Goal: Transaction & Acquisition: Book appointment/travel/reservation

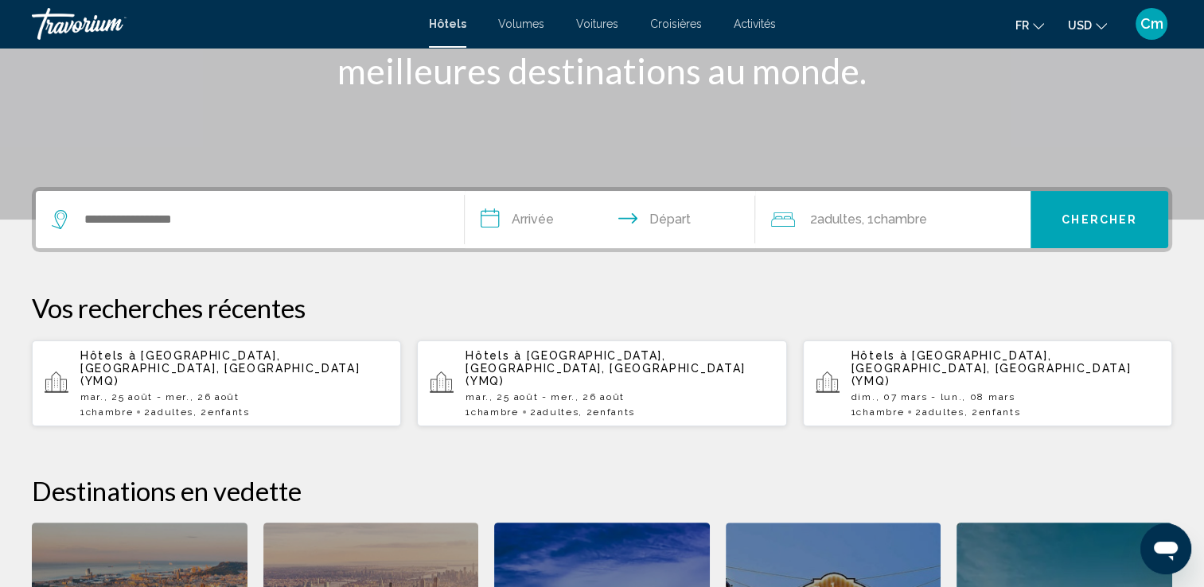
scroll to position [191, 0]
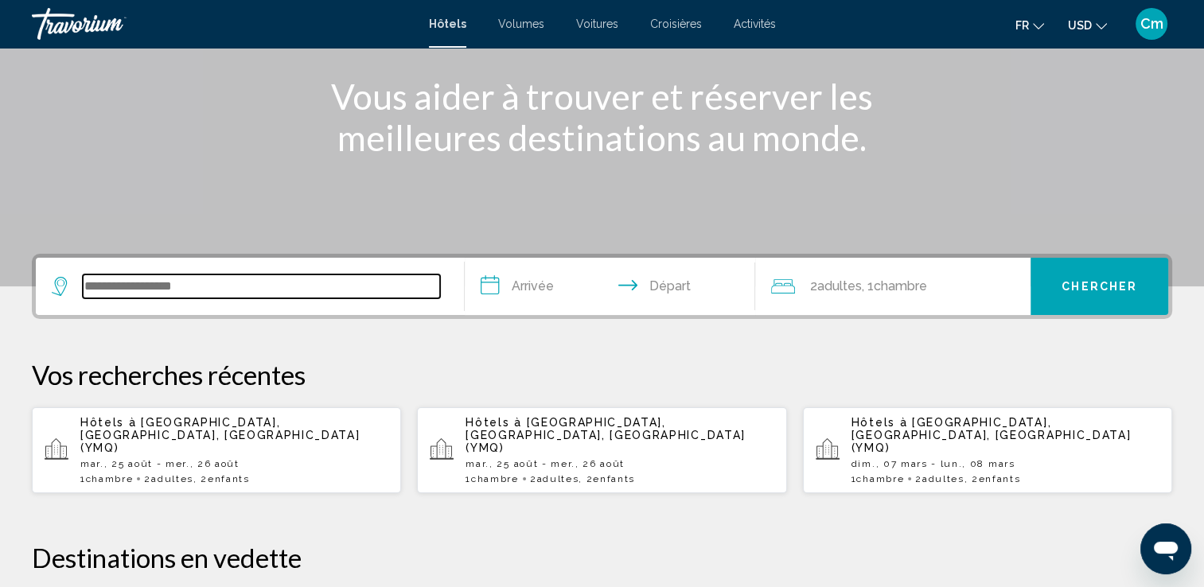
click at [208, 288] on input "Widget de recherche" at bounding box center [261, 287] width 357 height 24
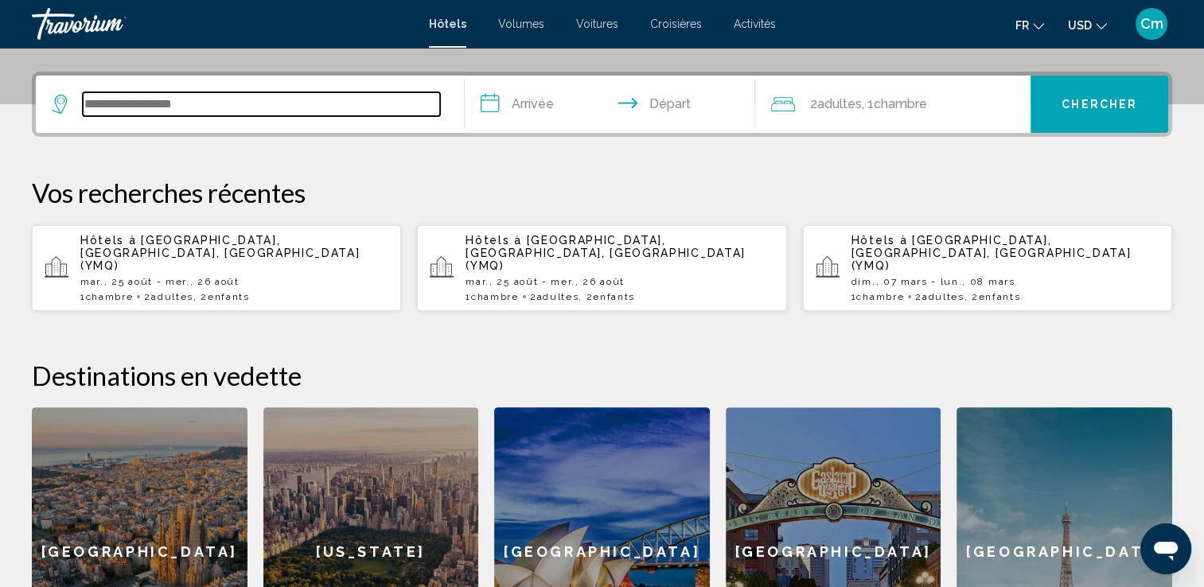
scroll to position [392, 0]
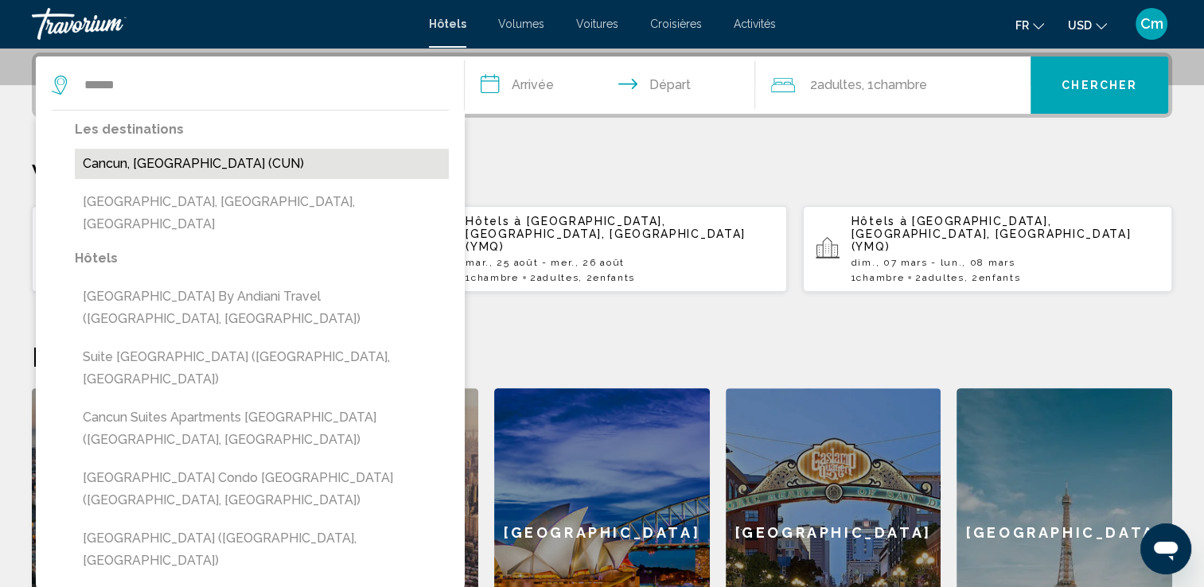
click at [229, 173] on button "Cancun, [GEOGRAPHIC_DATA] (CUN)" at bounding box center [262, 164] width 374 height 30
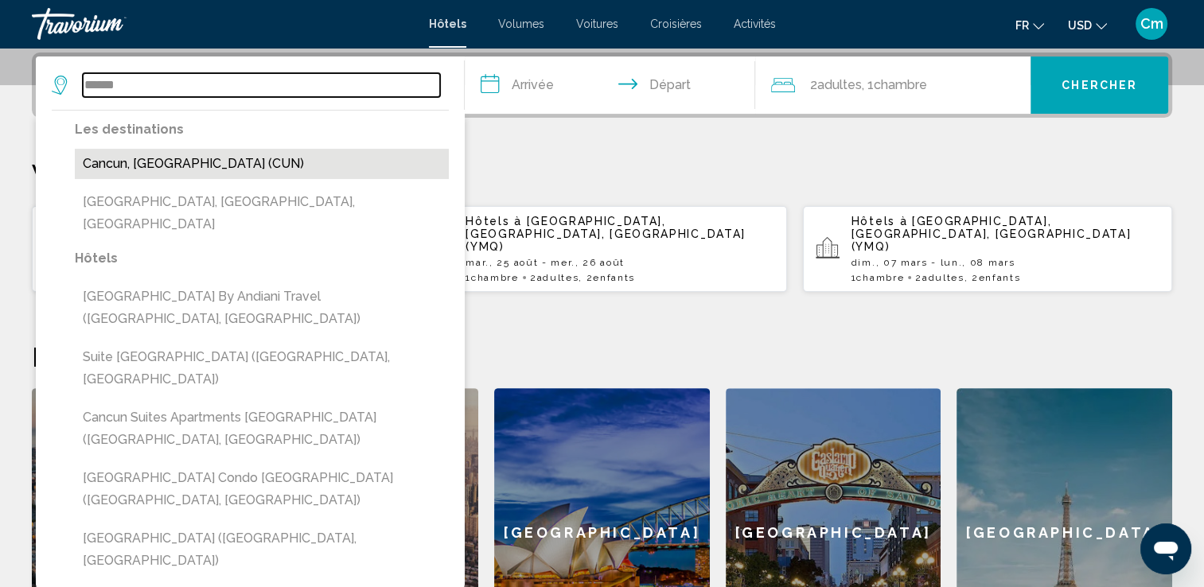
type input "**********"
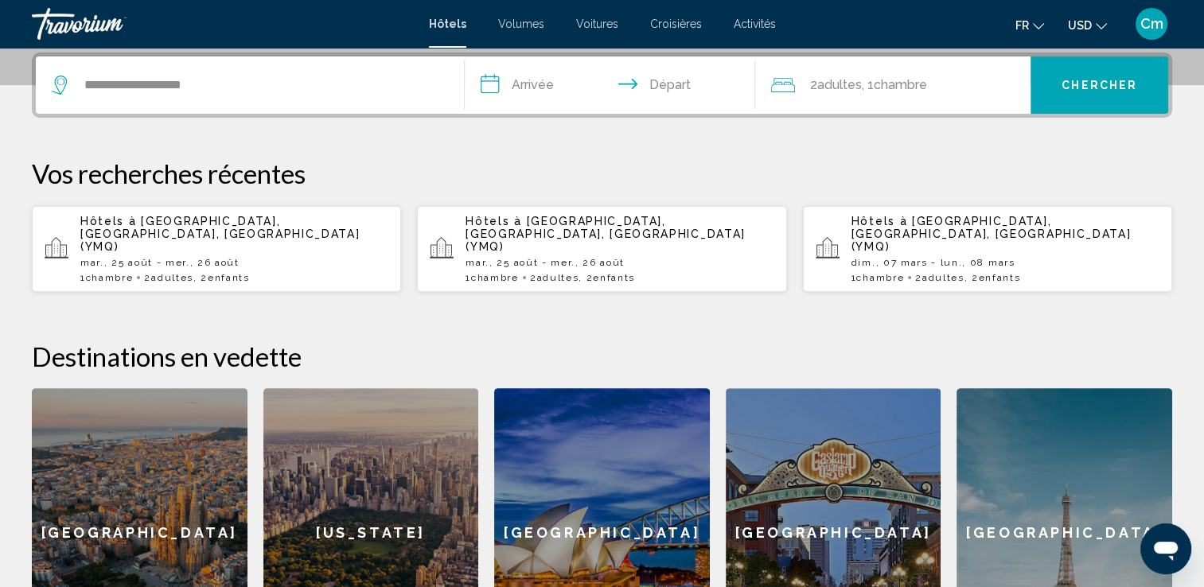
click at [553, 88] on input "**********" at bounding box center [614, 87] width 298 height 62
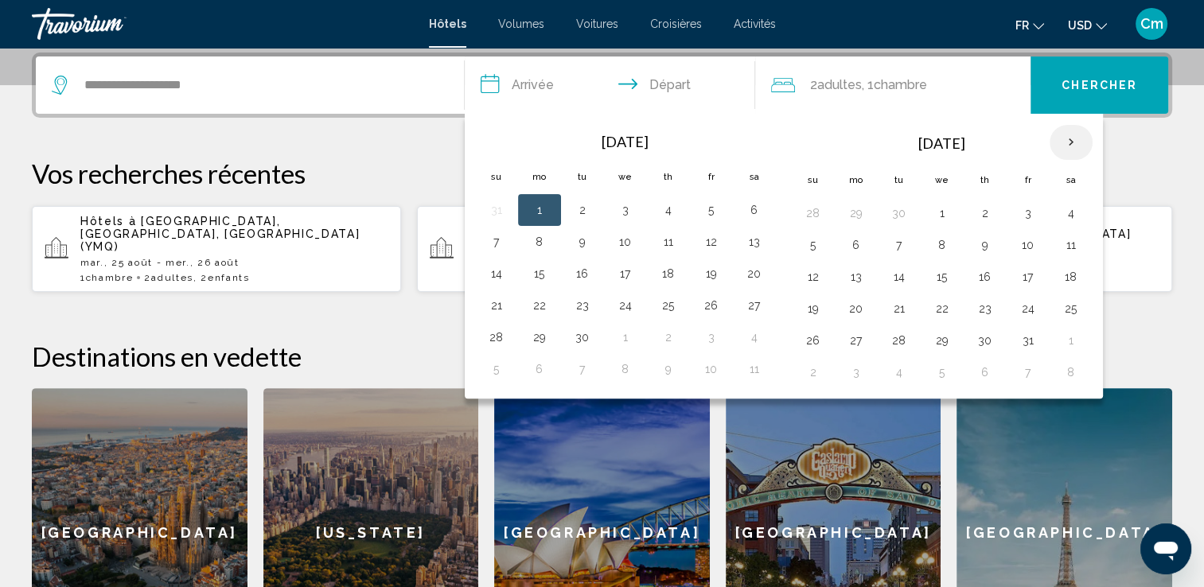
click at [1073, 135] on th "Next month" at bounding box center [1071, 142] width 43 height 35
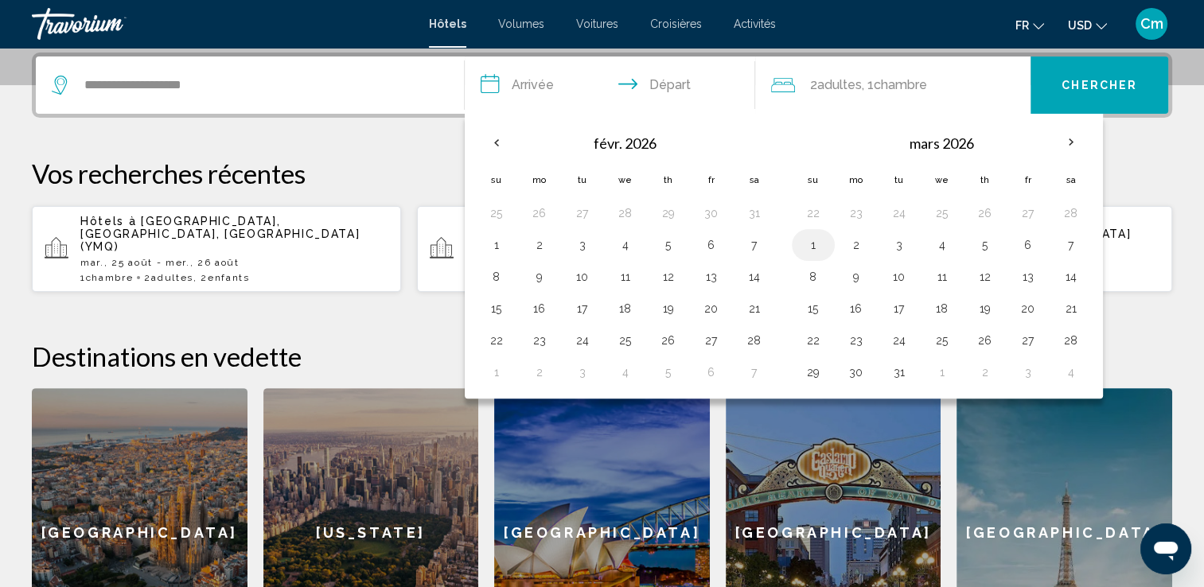
click at [811, 251] on button "1" at bounding box center [813, 245] width 25 height 22
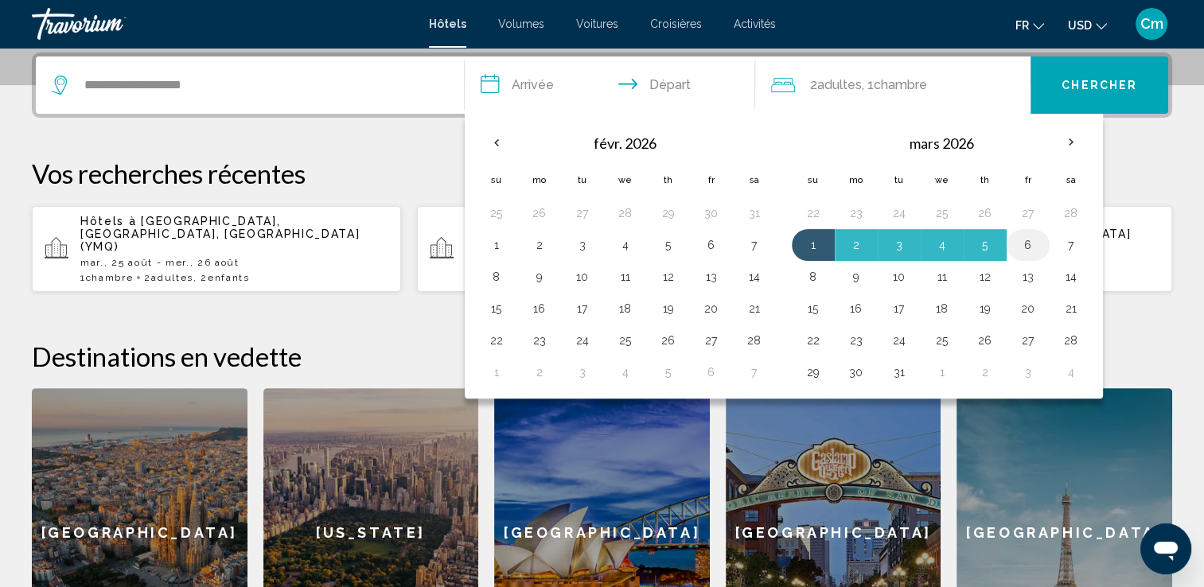
click at [1034, 247] on button "6" at bounding box center [1027, 245] width 25 height 22
type input "**********"
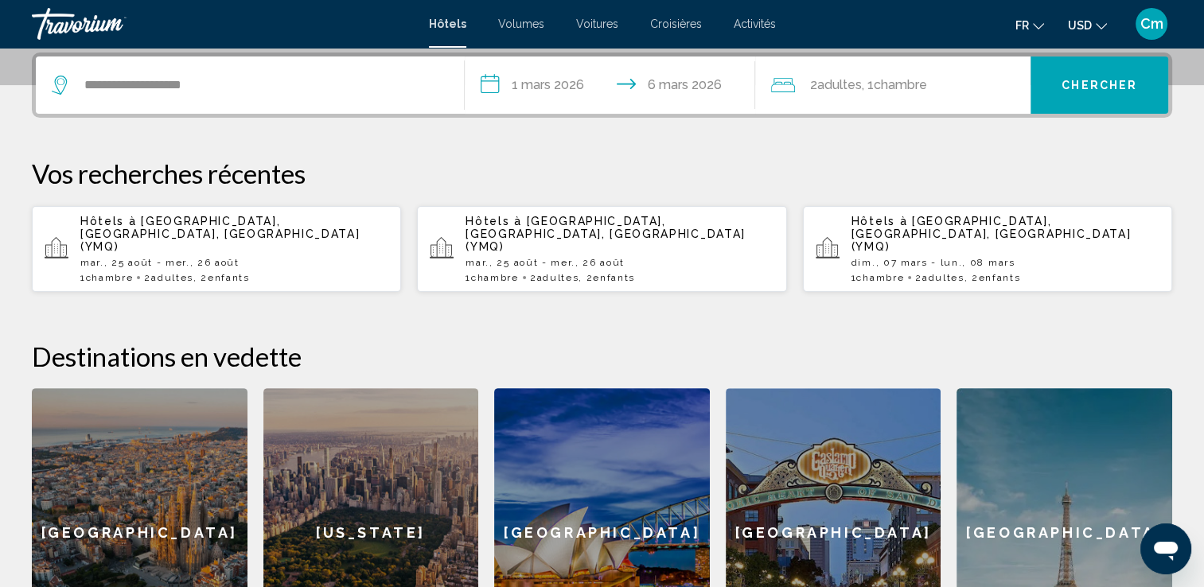
click at [965, 92] on div "2 Adulte Adultes , 1 Chambre pièces" at bounding box center [900, 85] width 259 height 22
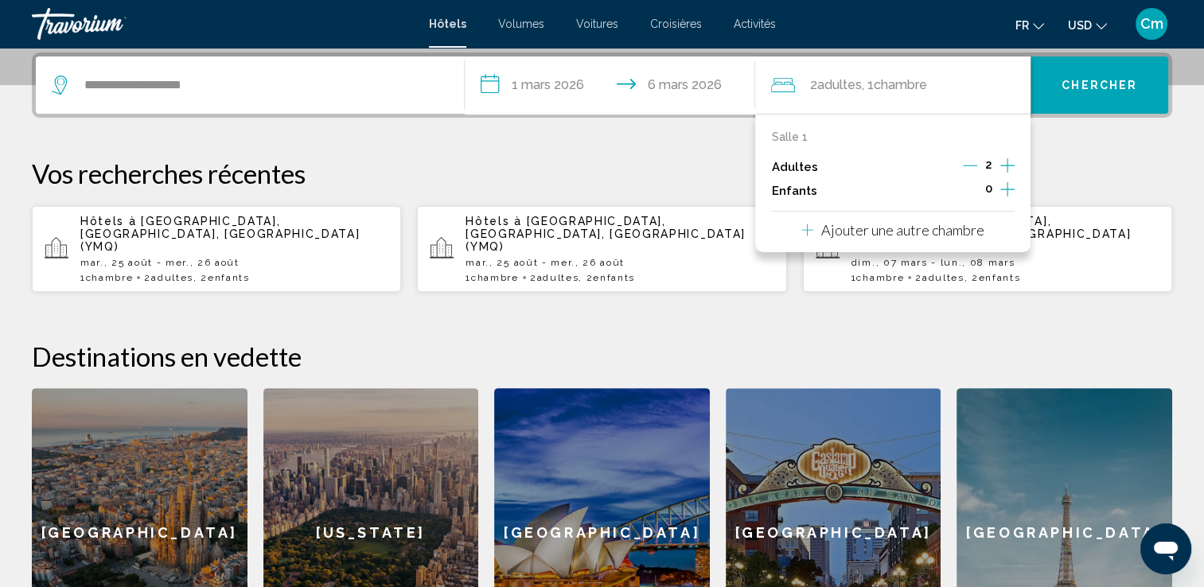
click at [1000, 189] on icon "Augmenter les enfants" at bounding box center [1007, 189] width 14 height 14
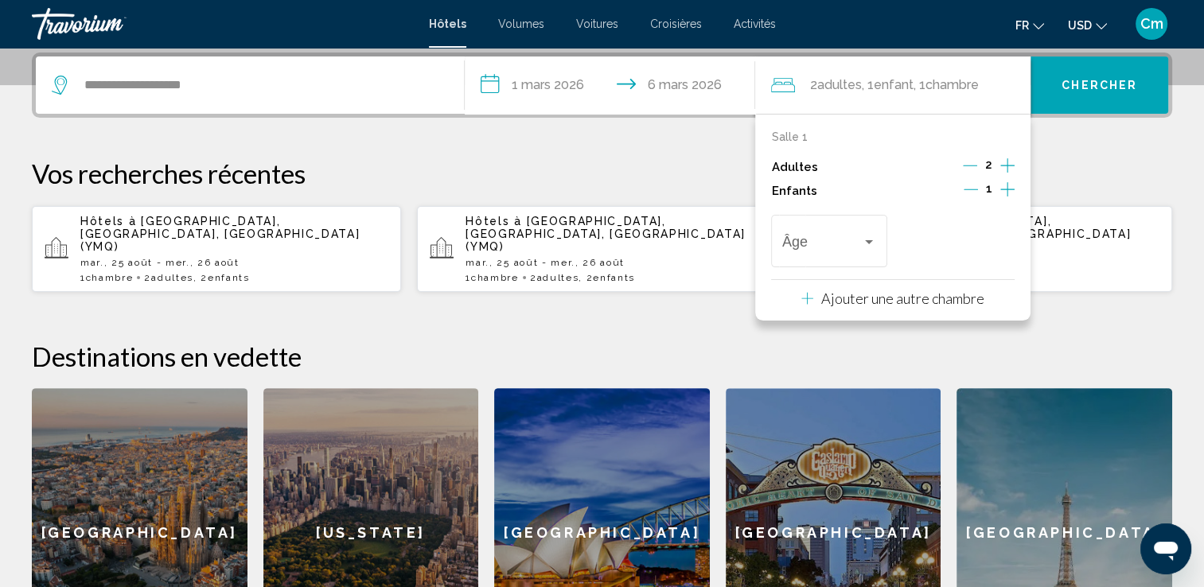
click at [1000, 189] on icon "Augmenter les enfants" at bounding box center [1007, 189] width 14 height 14
click at [852, 246] on span "Voyageurs : 2 adultes, 2 enfants" at bounding box center [822, 245] width 80 height 16
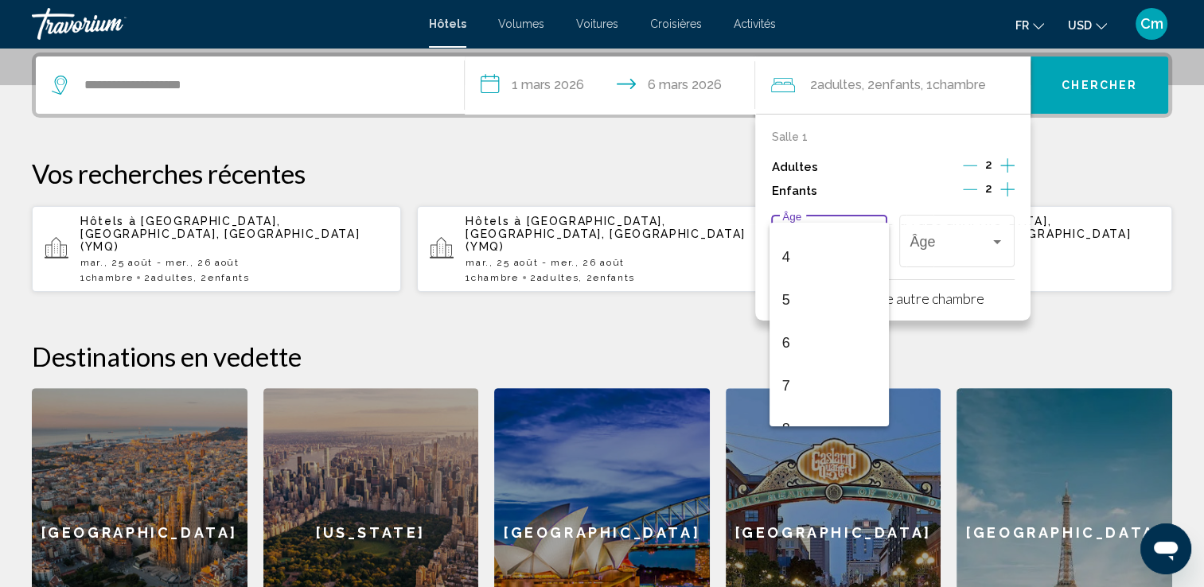
scroll to position [191, 0]
click at [839, 394] on span "8" at bounding box center [829, 397] width 94 height 43
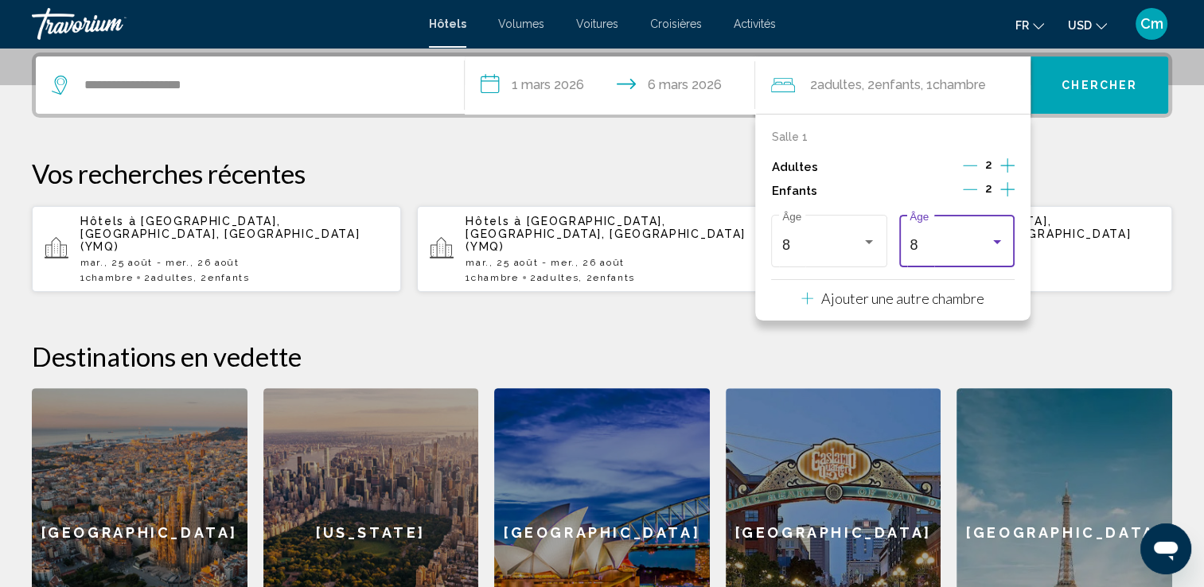
click at [994, 241] on div "Voyageurs : 2 adultes, 2 enfants" at bounding box center [997, 242] width 8 height 4
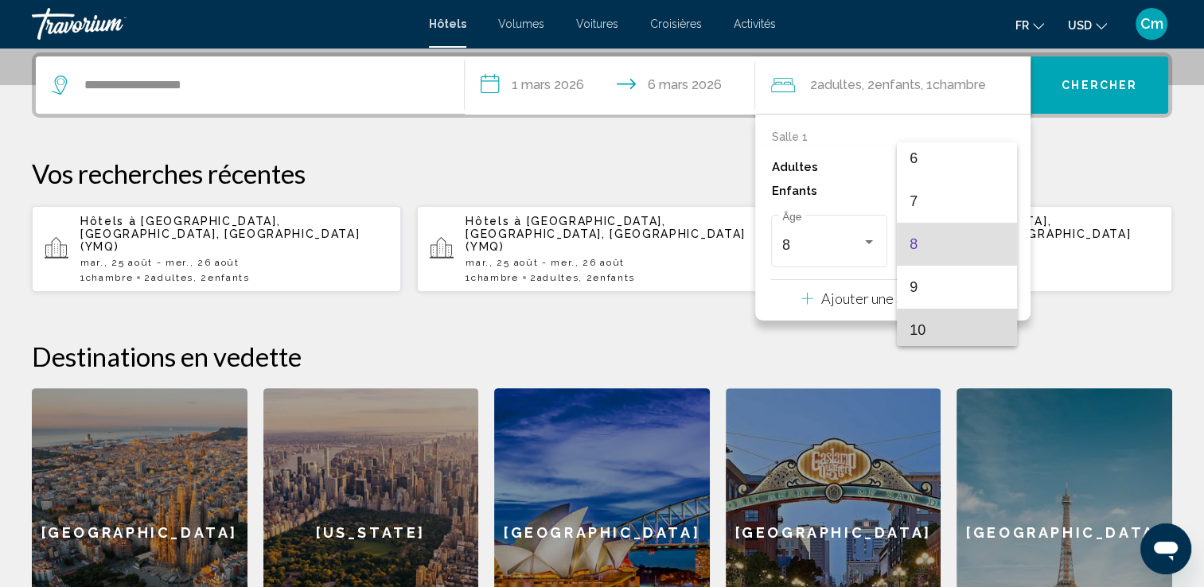
click at [972, 321] on span "10" at bounding box center [957, 330] width 94 height 43
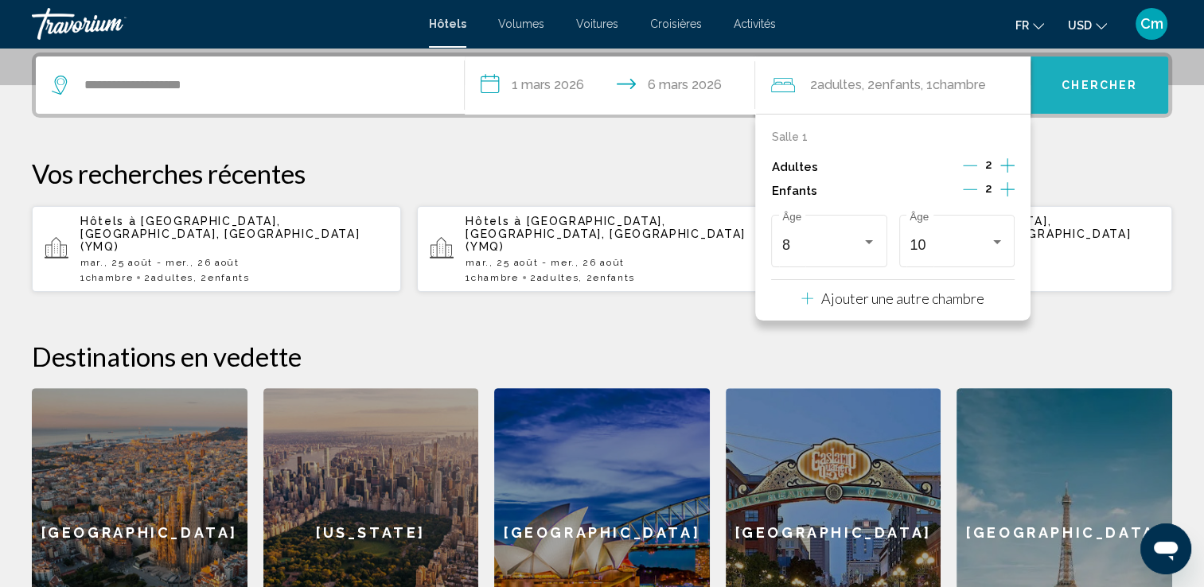
click at [1112, 87] on span "Chercher" at bounding box center [1100, 86] width 76 height 13
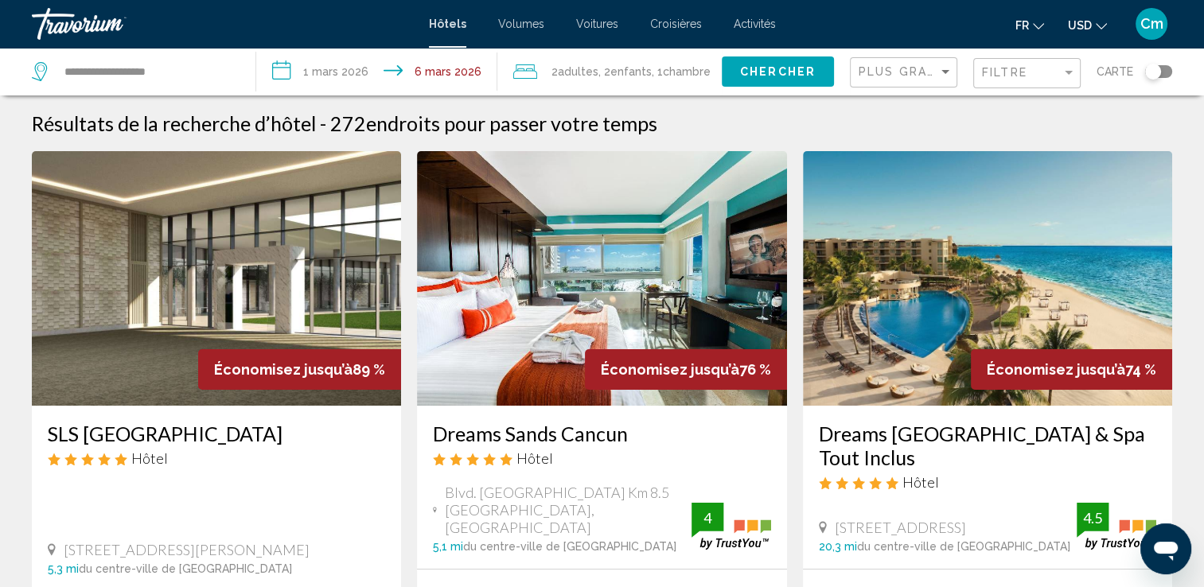
click at [1109, 88] on div "Carte" at bounding box center [1135, 72] width 76 height 48
click at [1108, 25] on ul "Fr English Español Français Italiano Português русский USD USD ($) MXN (Mex$) C…" at bounding box center [1072, 23] width 115 height 25
click at [1101, 21] on icon "Changer de devise" at bounding box center [1101, 26] width 11 height 11
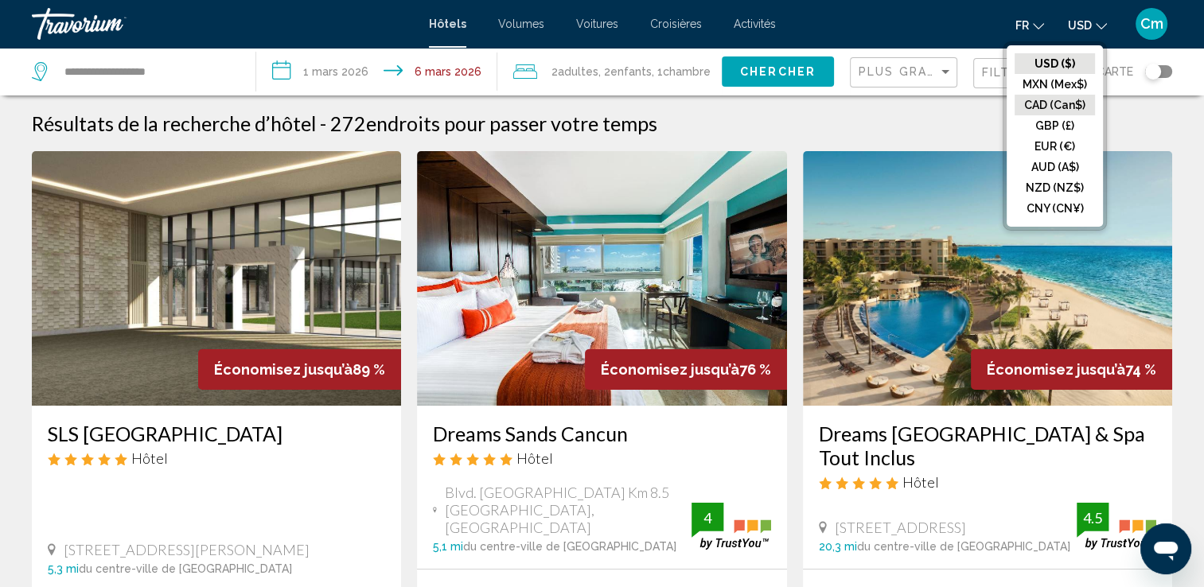
click at [1081, 98] on button "CAD (Can$)" at bounding box center [1055, 105] width 80 height 21
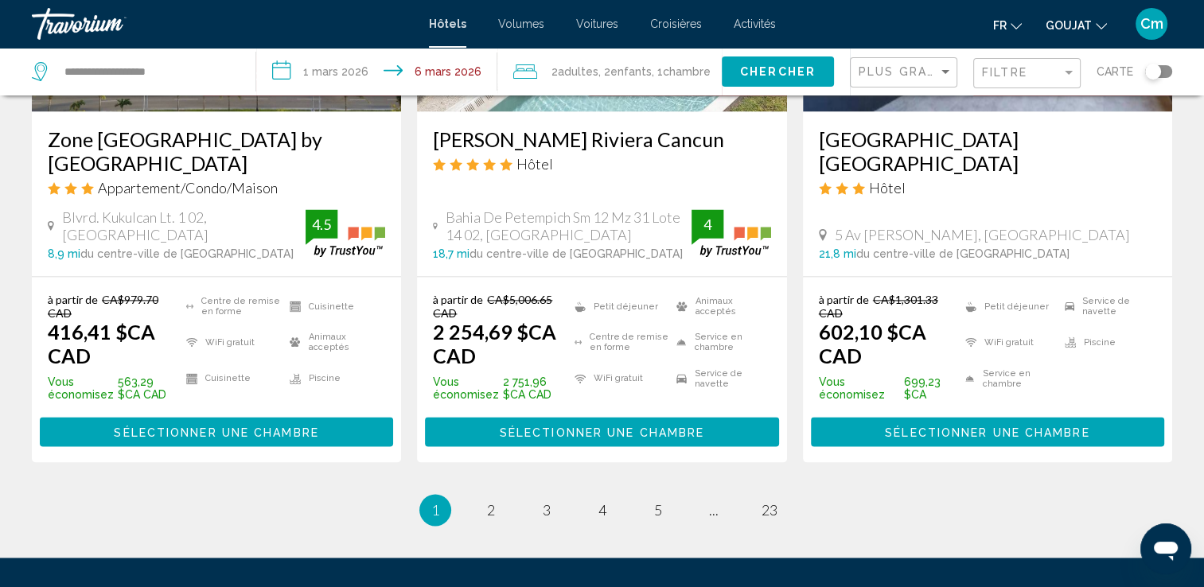
scroll to position [2260, 0]
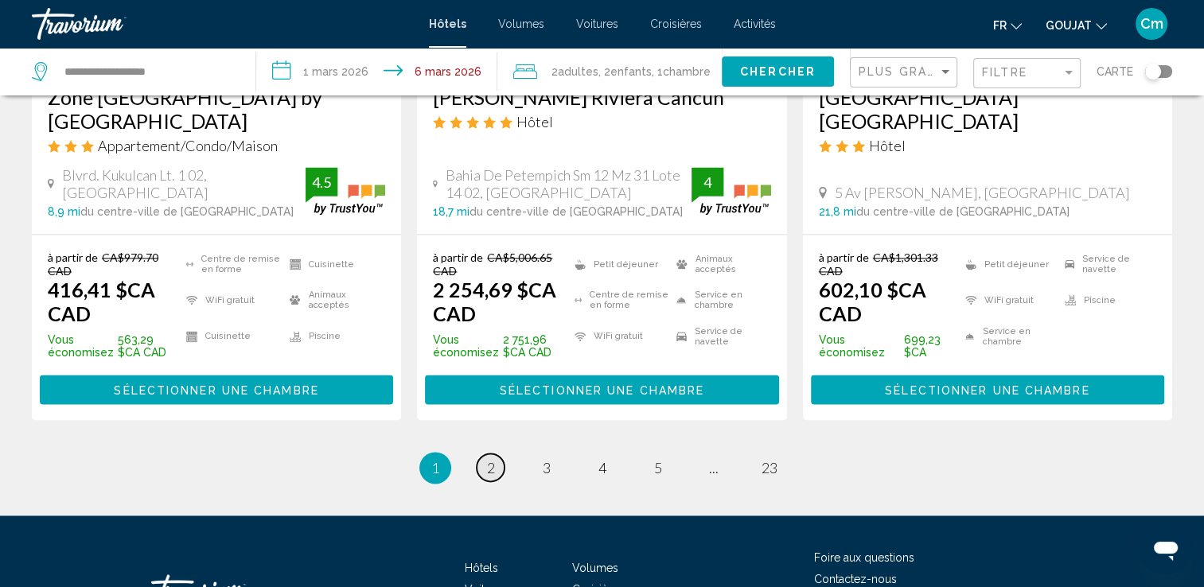
click at [488, 459] on span "2" at bounding box center [491, 468] width 8 height 18
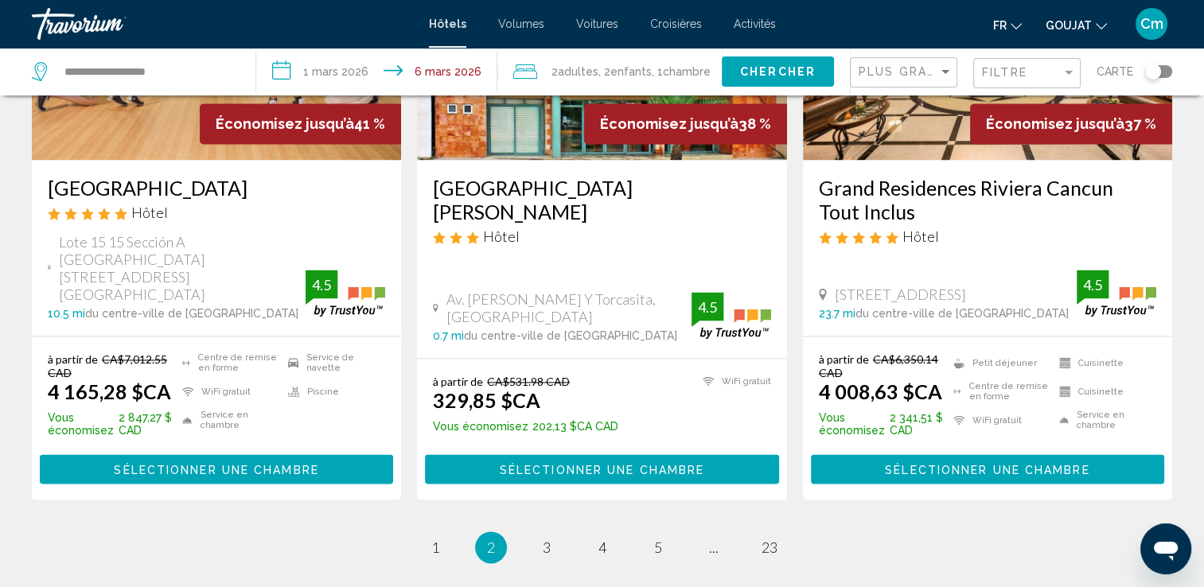
scroll to position [2292, 0]
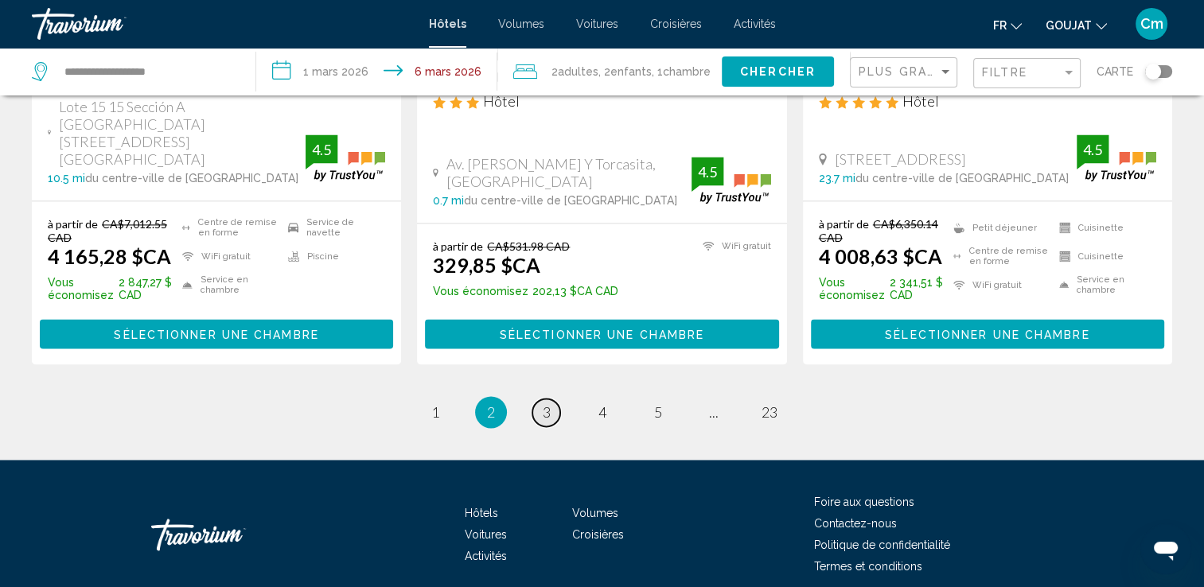
click at [547, 403] on span "3" at bounding box center [547, 412] width 8 height 18
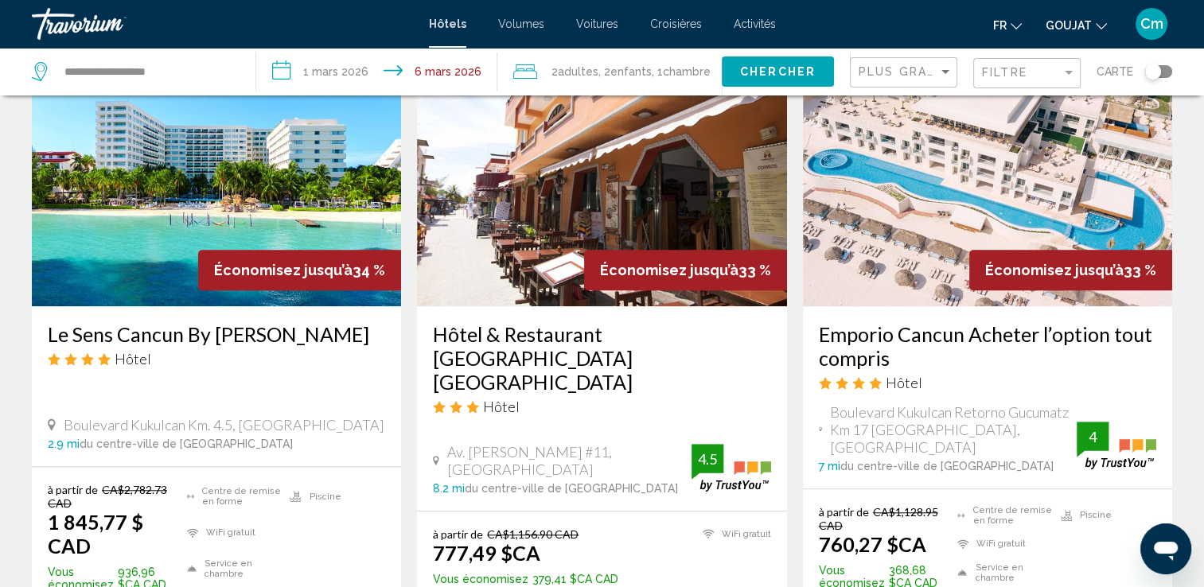
scroll to position [1346, 0]
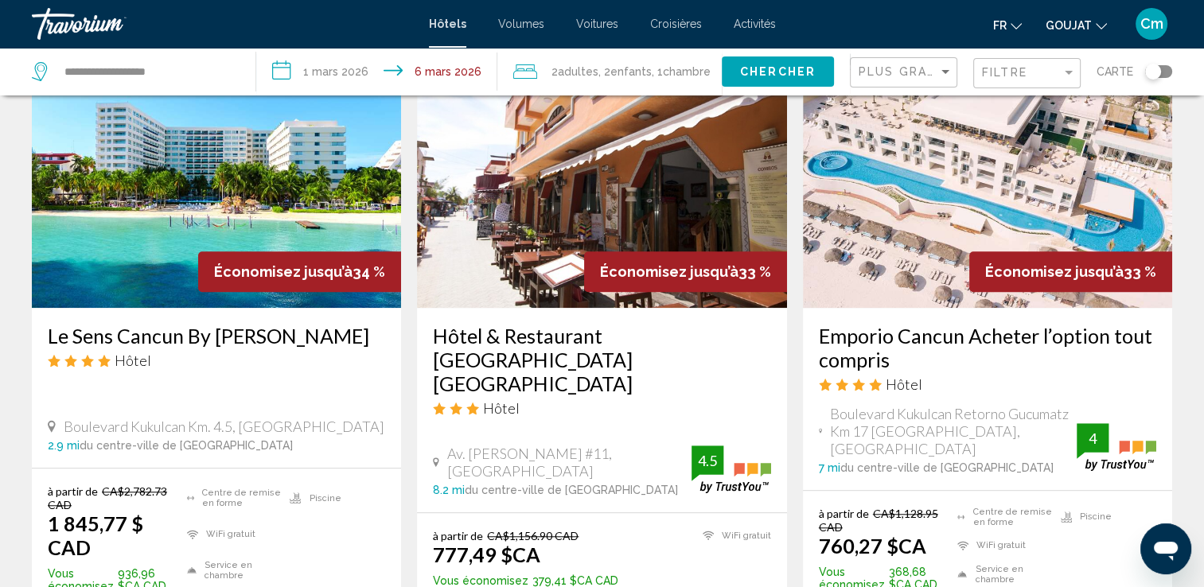
click at [1037, 251] on div "Économisez jusqu’à 33 %" at bounding box center [1070, 271] width 203 height 41
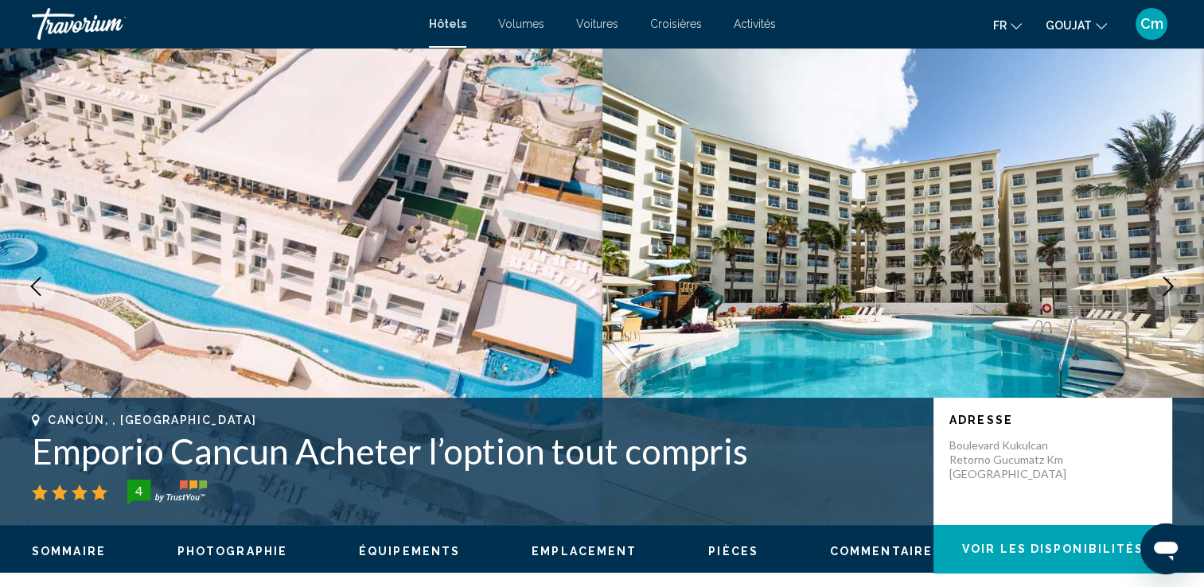
click at [1168, 277] on icon "Image suivante" at bounding box center [1168, 286] width 19 height 19
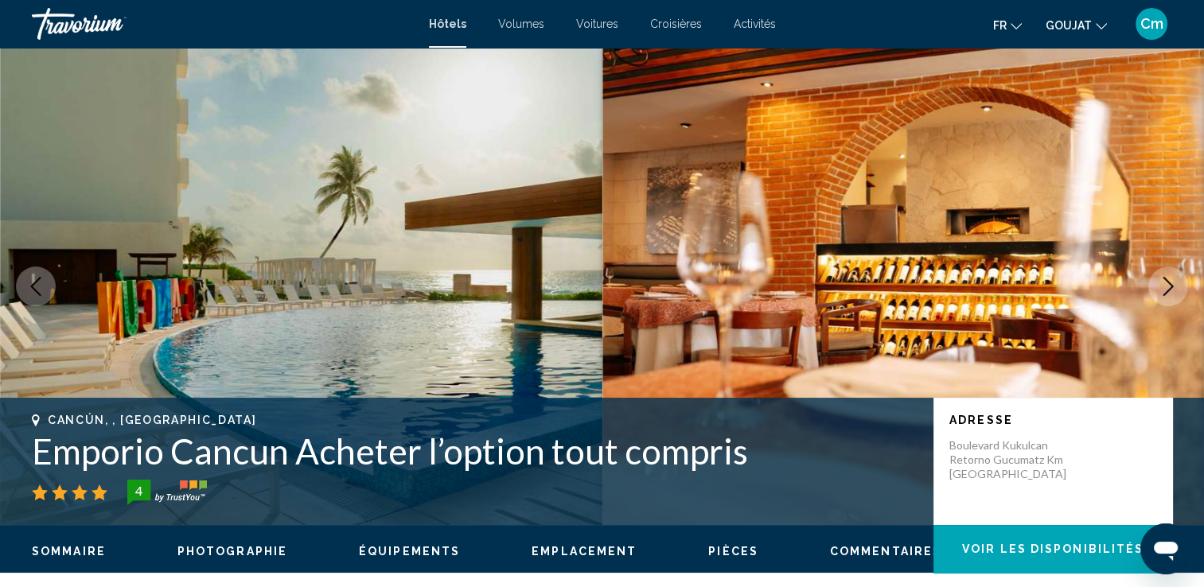
click at [1168, 277] on icon "Image suivante" at bounding box center [1168, 286] width 19 height 19
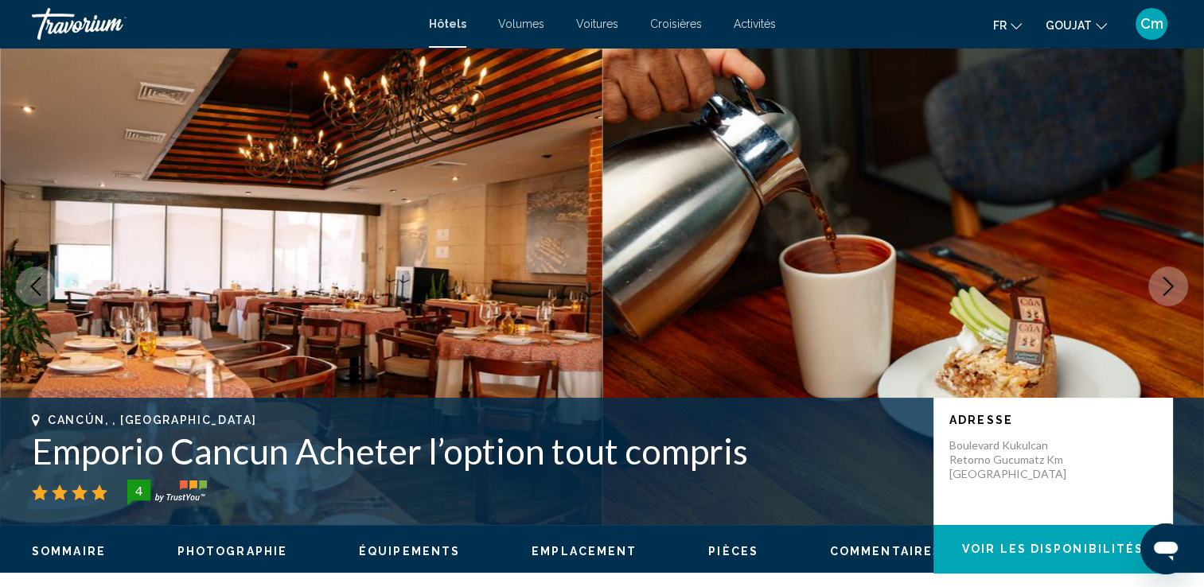
click at [1168, 277] on icon "Image suivante" at bounding box center [1168, 286] width 19 height 19
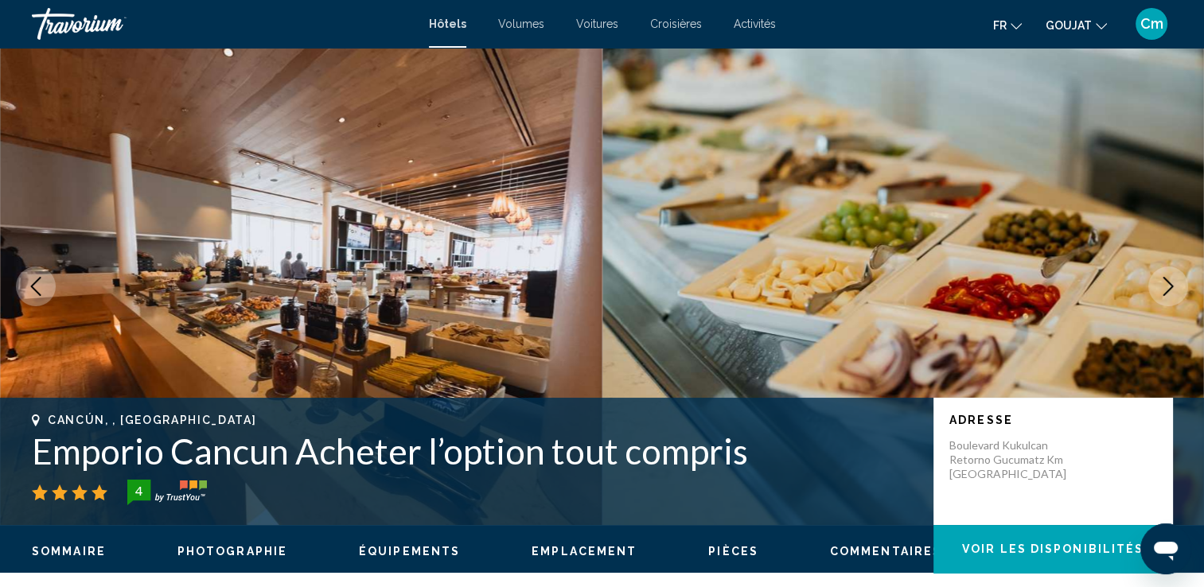
click at [1168, 277] on icon "Image suivante" at bounding box center [1168, 286] width 19 height 19
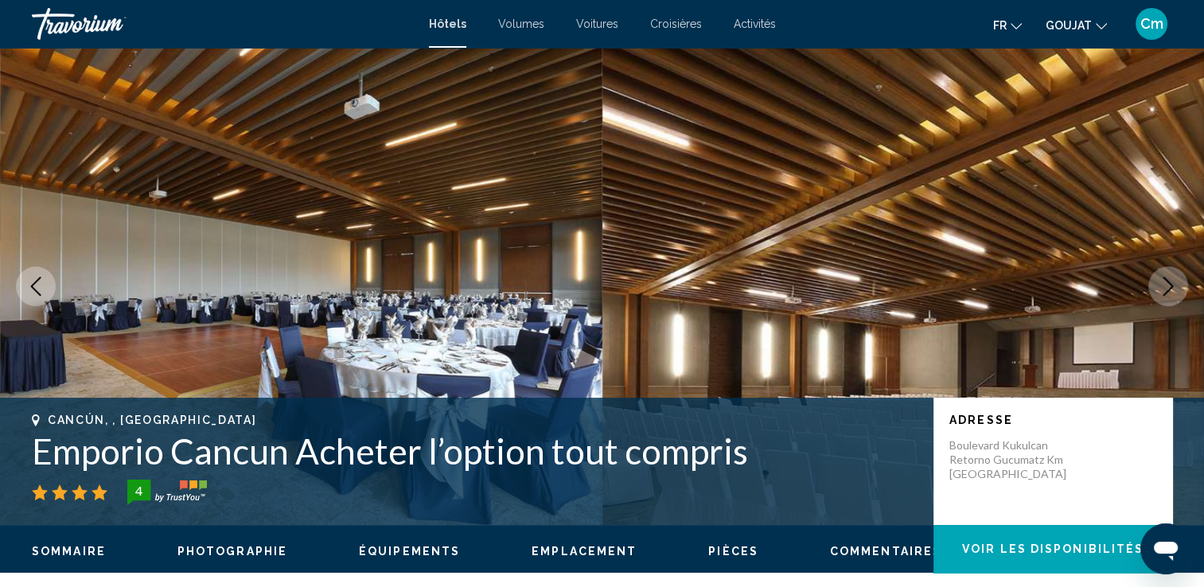
click at [1168, 277] on icon "Image suivante" at bounding box center [1168, 286] width 19 height 19
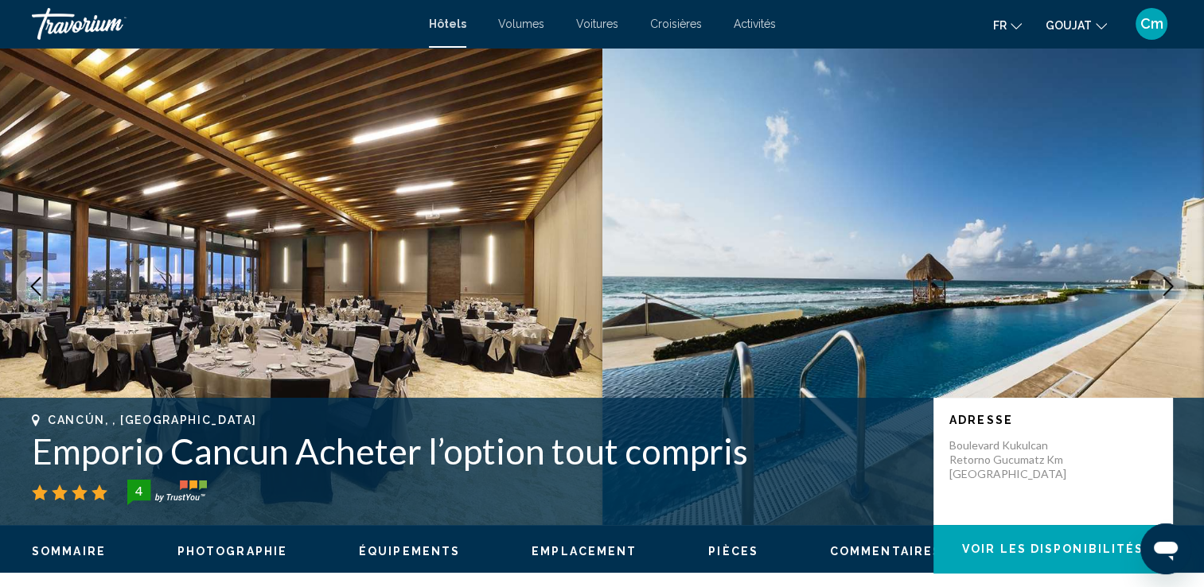
click at [1168, 277] on icon "Image suivante" at bounding box center [1168, 286] width 19 height 19
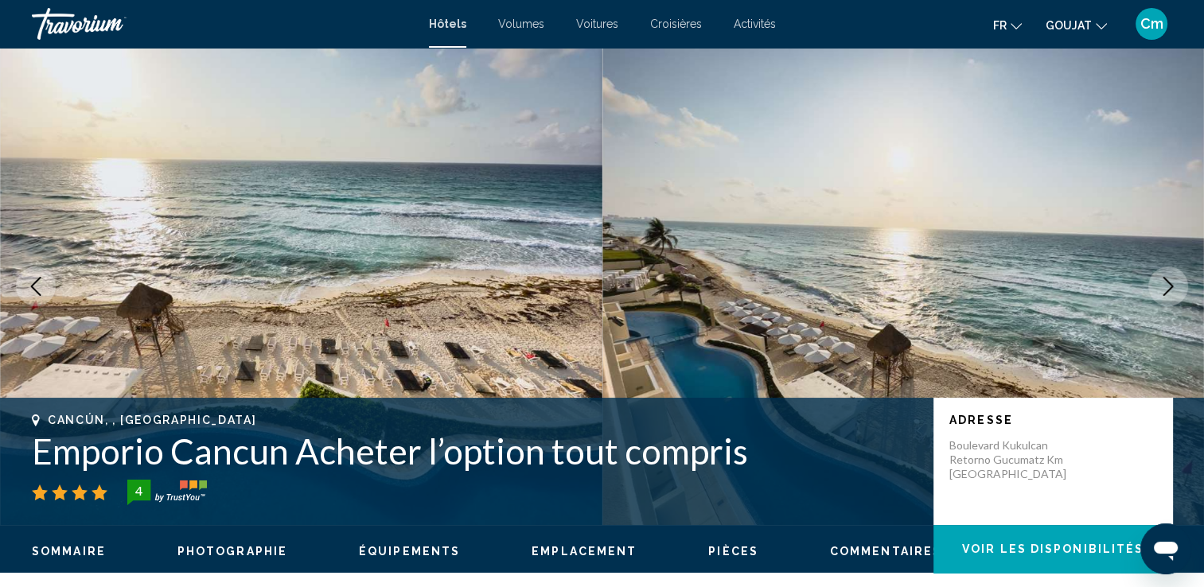
click at [1168, 277] on icon "Image suivante" at bounding box center [1168, 286] width 19 height 19
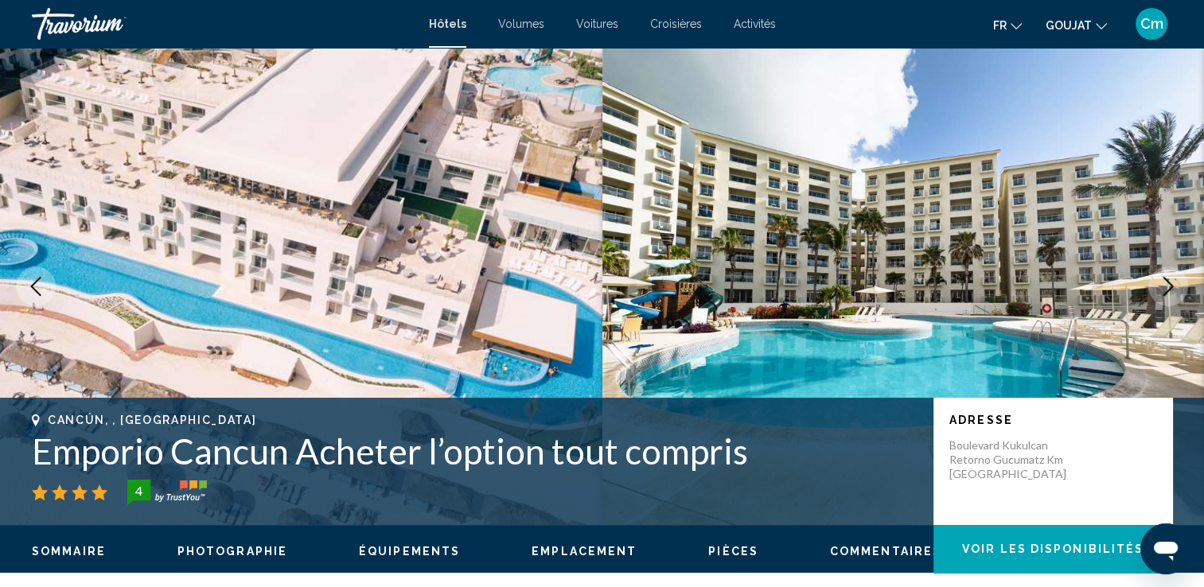
click at [1168, 277] on icon "Image suivante" at bounding box center [1168, 286] width 19 height 19
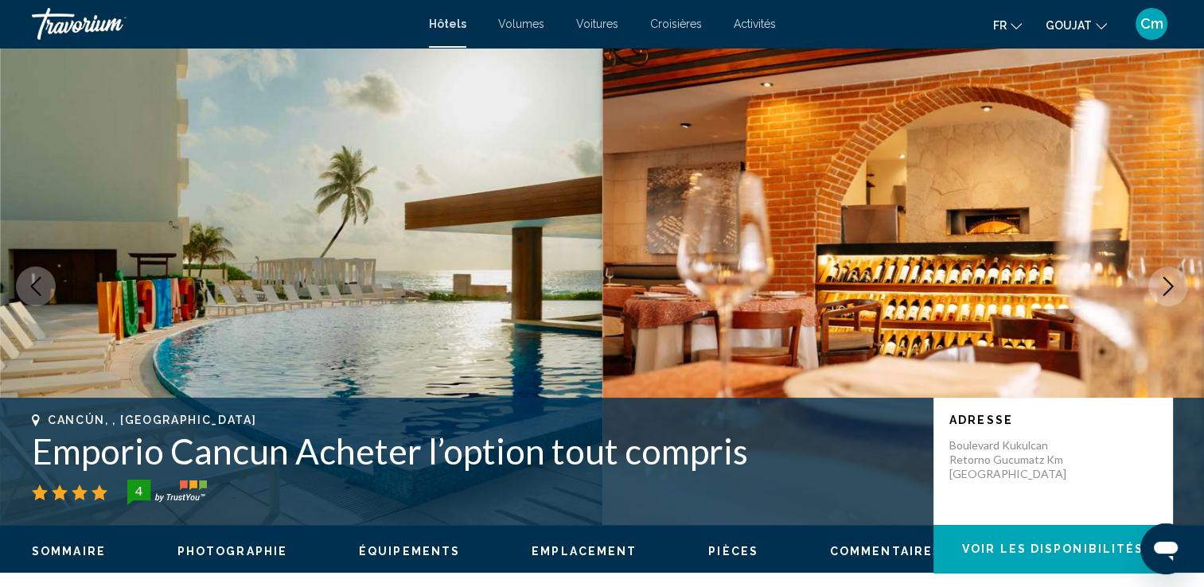
click at [1168, 277] on icon "Image suivante" at bounding box center [1168, 286] width 19 height 19
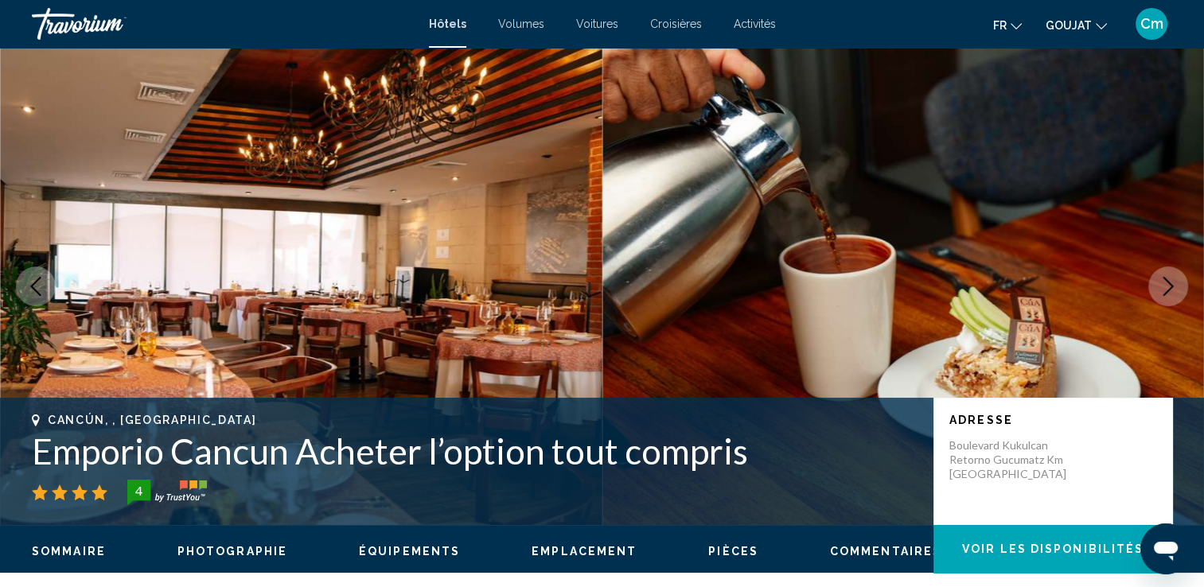
click at [1168, 277] on icon "Image suivante" at bounding box center [1168, 286] width 19 height 19
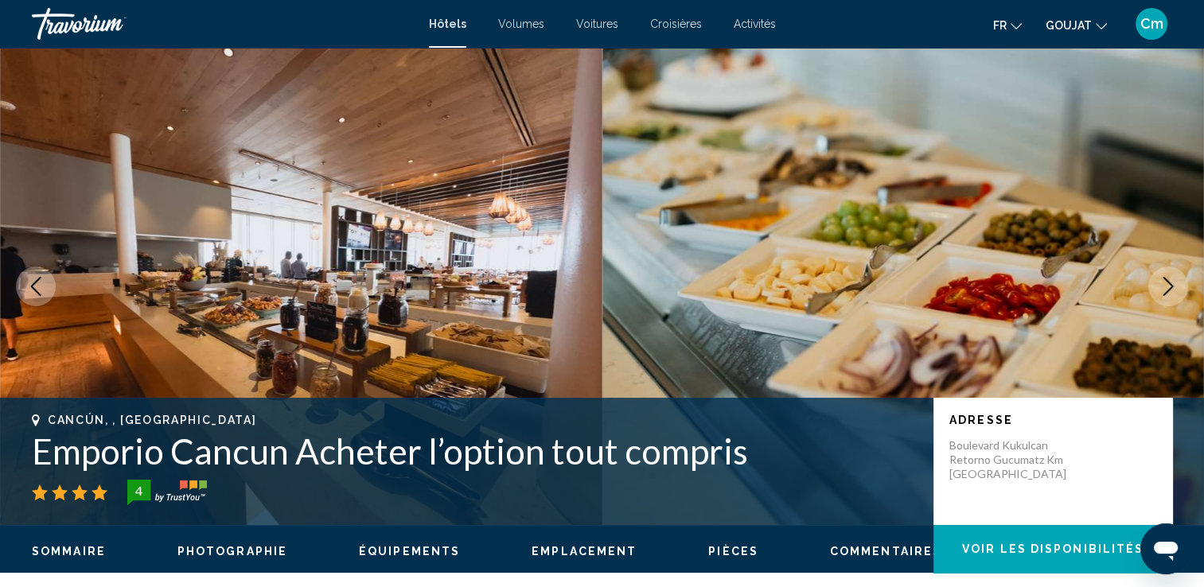
click at [1168, 277] on icon "Image suivante" at bounding box center [1168, 286] width 19 height 19
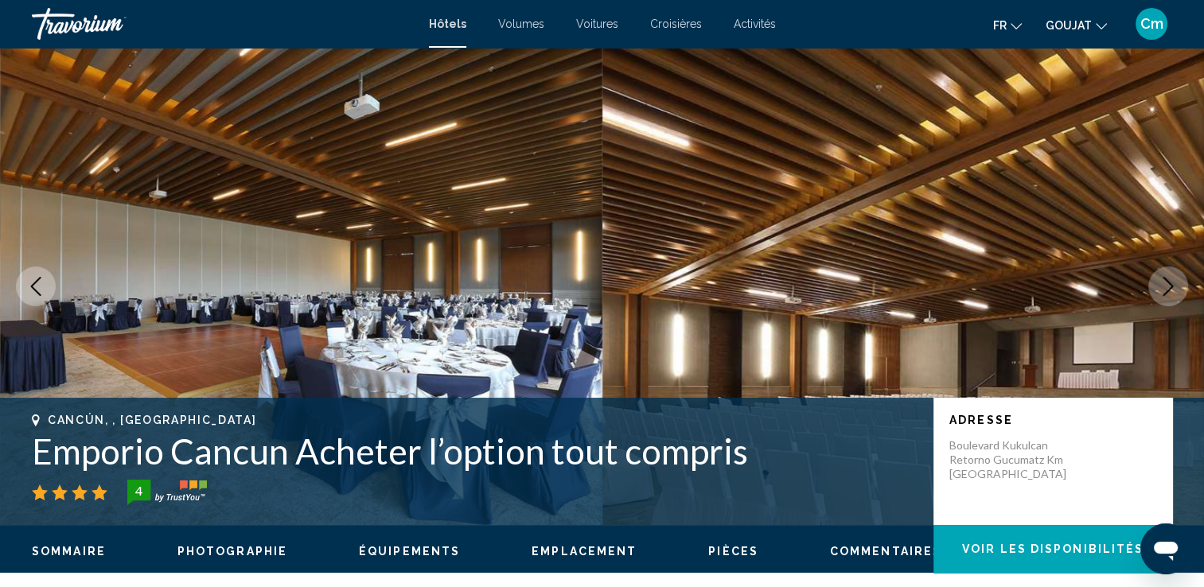
click at [1168, 277] on icon "Image suivante" at bounding box center [1168, 286] width 19 height 19
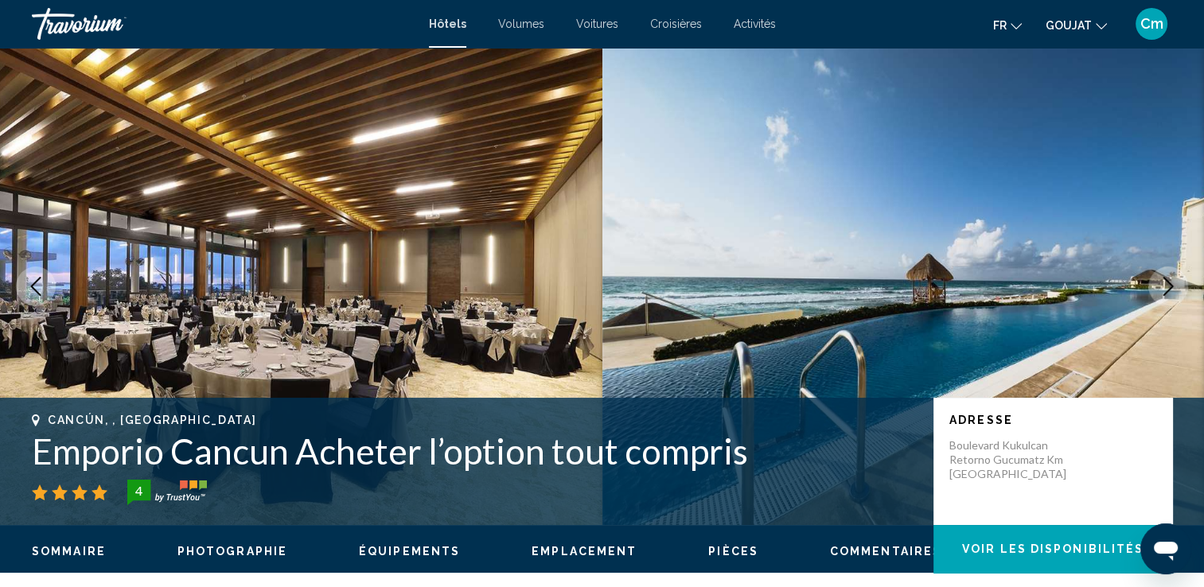
click at [1168, 277] on icon "Image suivante" at bounding box center [1168, 286] width 19 height 19
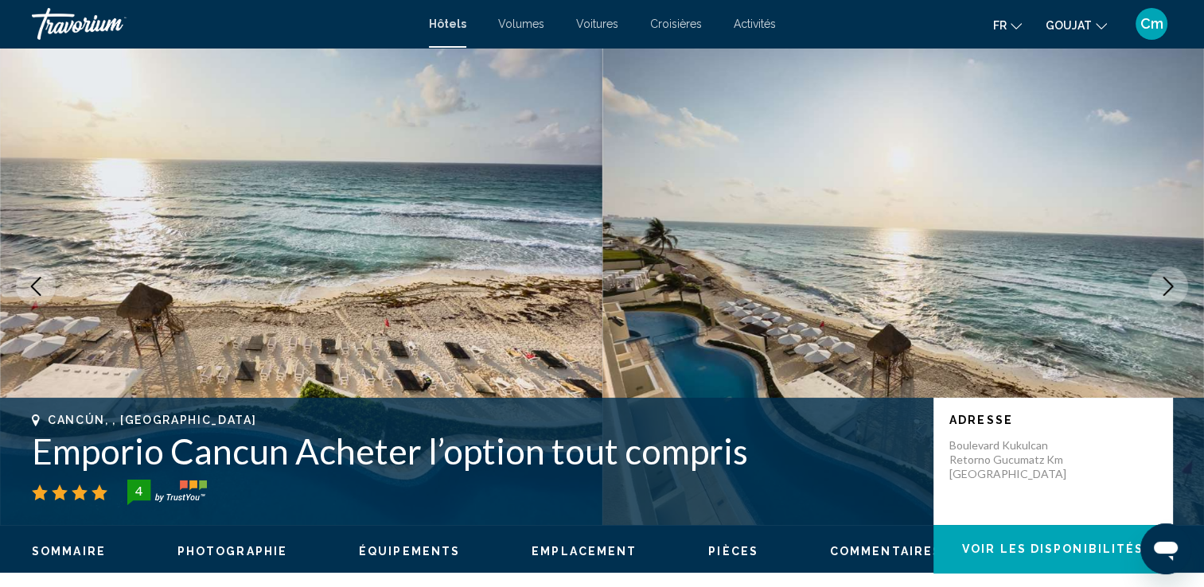
click at [1168, 277] on icon "Image suivante" at bounding box center [1168, 286] width 19 height 19
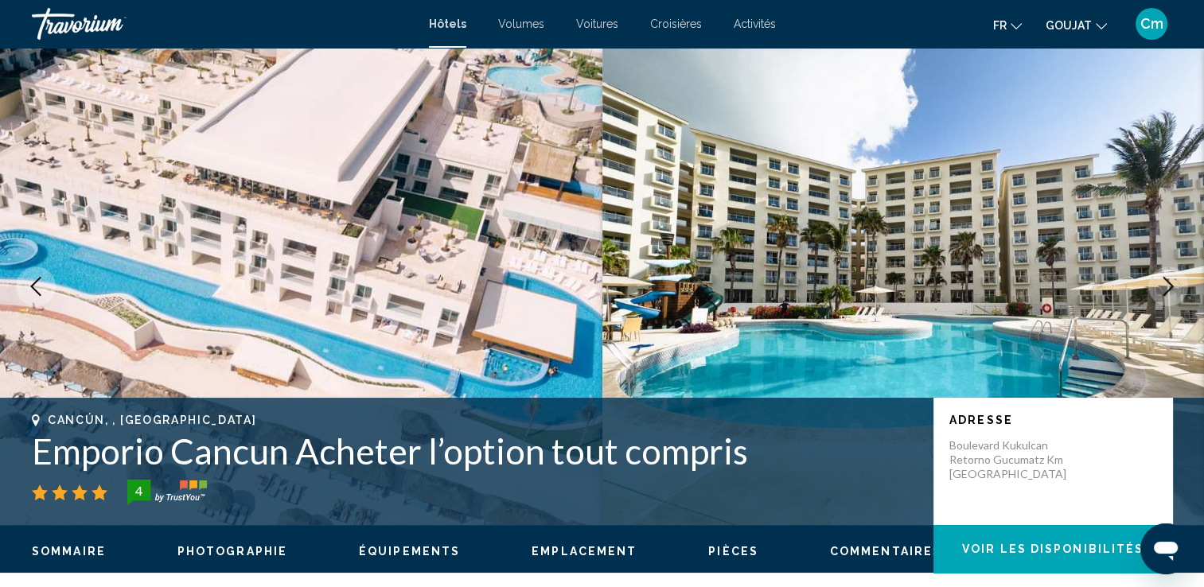
click at [1168, 277] on icon "Image suivante" at bounding box center [1168, 286] width 19 height 19
